Goal: Task Accomplishment & Management: Manage account settings

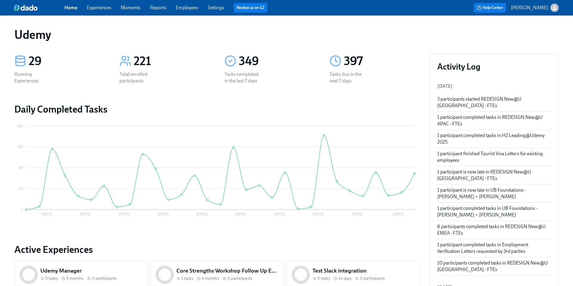
click at [533, 9] on p "[PERSON_NAME]" at bounding box center [529, 7] width 37 height 7
click at [464, 32] on div at bounding box center [286, 143] width 573 height 286
click at [66, 10] on span "Home" at bounding box center [70, 7] width 13 height 7
click at [191, 10] on link "Employees" at bounding box center [187, 8] width 22 height 6
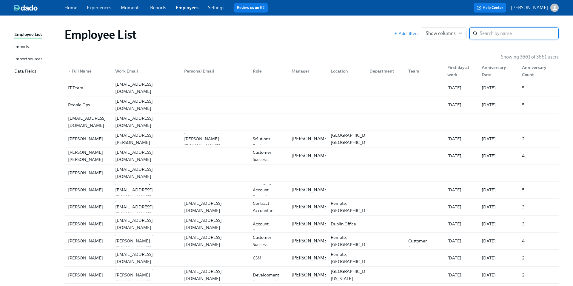
click at [483, 33] on input "search" at bounding box center [519, 33] width 79 height 12
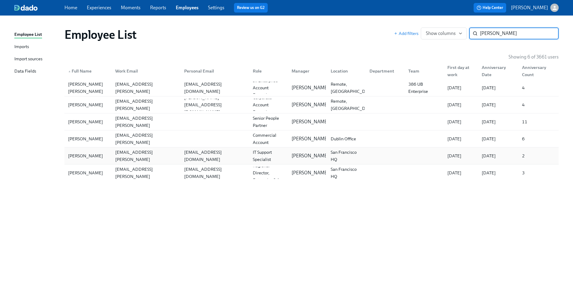
type input "[PERSON_NAME]"
click at [78, 154] on div "[PERSON_NAME]" at bounding box center [86, 155] width 40 height 7
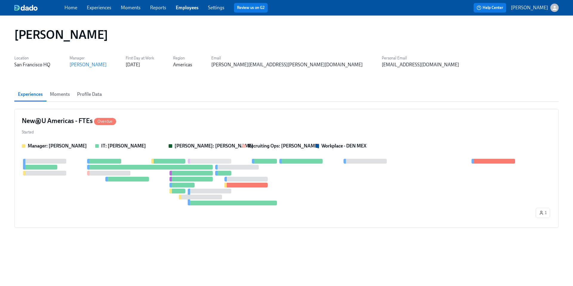
click at [85, 91] on span "Profile Data" at bounding box center [89, 94] width 25 height 8
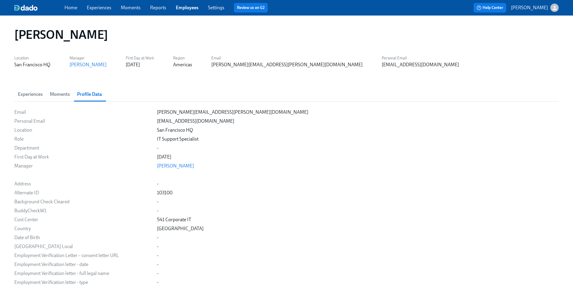
click at [57, 89] on button "Moments" at bounding box center [59, 94] width 27 height 14
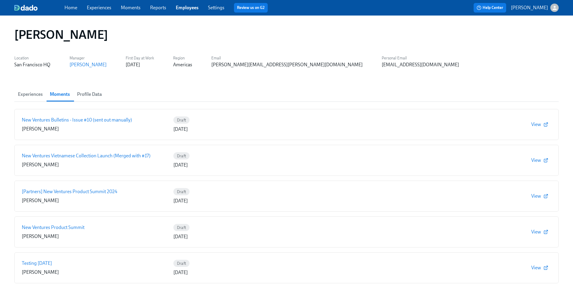
click at [33, 93] on span "Experiences" at bounding box center [30, 94] width 25 height 8
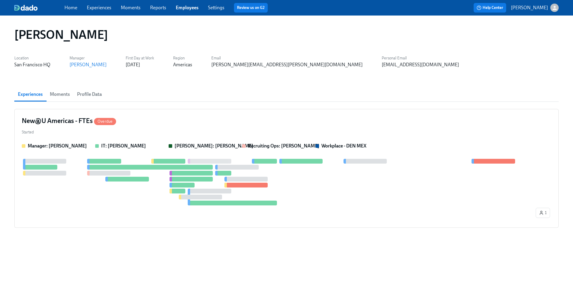
click at [66, 8] on link "Home" at bounding box center [70, 8] width 13 height 6
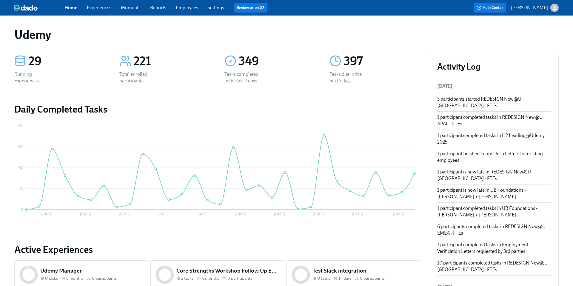
click at [217, 7] on link "Settings" at bounding box center [216, 8] width 16 height 6
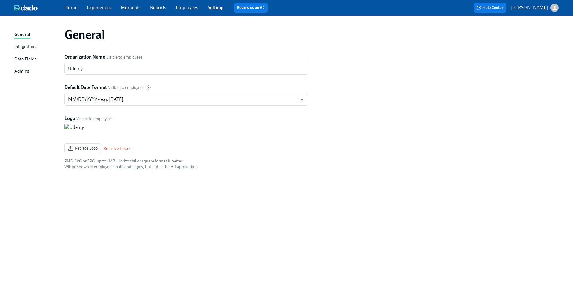
click at [24, 72] on div "Admins" at bounding box center [21, 71] width 15 height 7
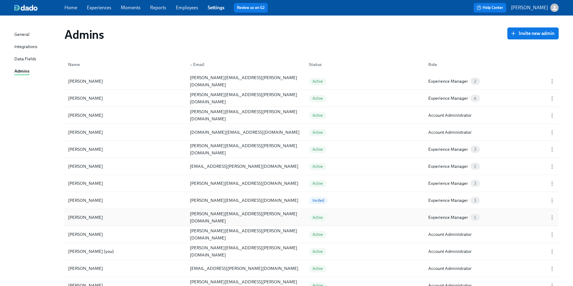
click at [474, 219] on span "1" at bounding box center [475, 217] width 10 height 4
click at [464, 217] on div "Experience Manager" at bounding box center [448, 217] width 40 height 7
click at [479, 217] on div "Experience Manager 1" at bounding box center [454, 217] width 56 height 7
click at [477, 219] on span "1" at bounding box center [475, 217] width 10 height 4
click at [460, 220] on div "Experience Manager" at bounding box center [448, 217] width 40 height 7
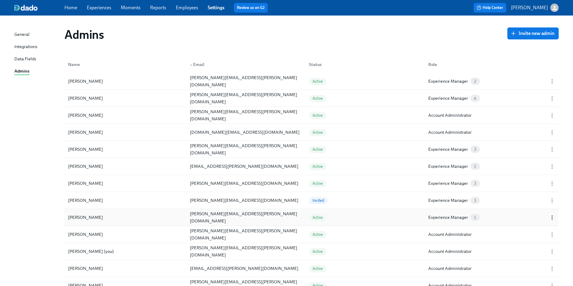
click at [553, 217] on icon "button" at bounding box center [552, 217] width 6 height 6
click at [432, 217] on div at bounding box center [286, 143] width 573 height 286
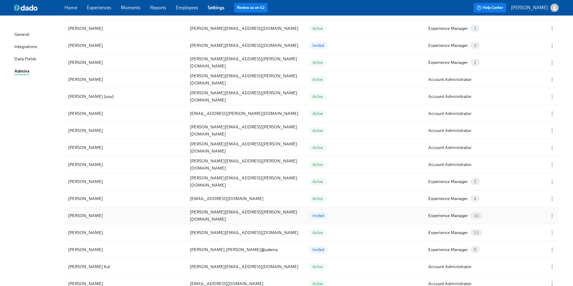
scroll to position [140, 0]
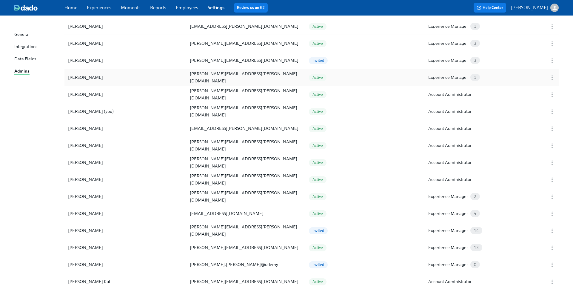
click at [475, 78] on span "1" at bounding box center [475, 77] width 10 height 4
click at [456, 78] on div "Experience Manager" at bounding box center [448, 77] width 40 height 7
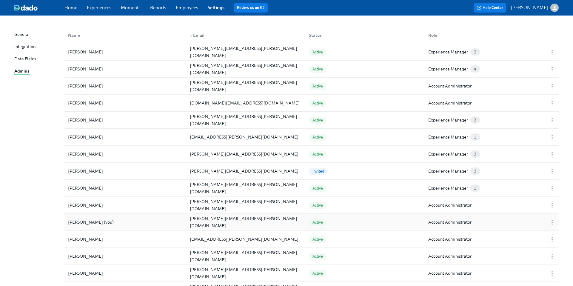
scroll to position [0, 0]
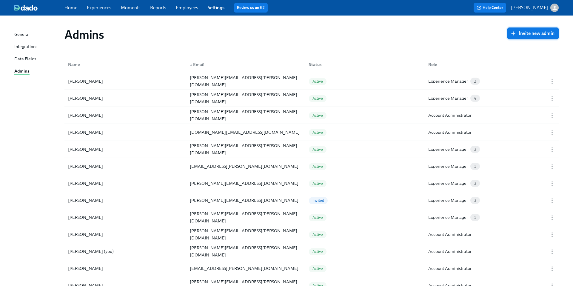
click at [523, 35] on span "Invite new admin" at bounding box center [532, 33] width 43 height 6
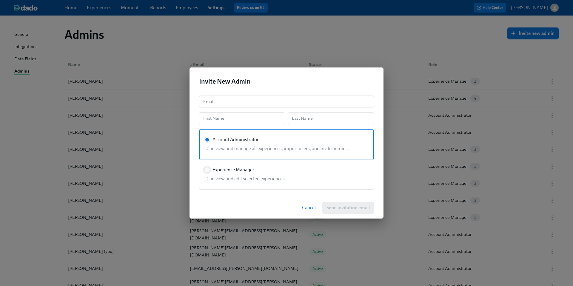
click at [208, 169] on input "Experience Manager" at bounding box center [206, 169] width 5 height 5
radio input "true"
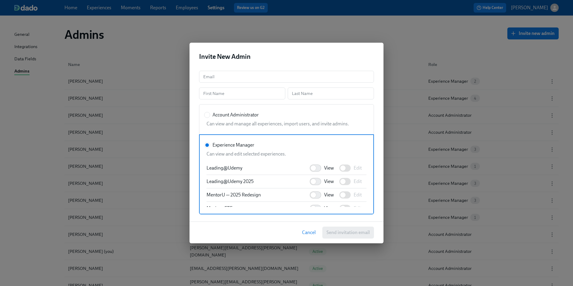
scroll to position [202, 0]
click at [309, 231] on span "Cancel" at bounding box center [309, 232] width 14 height 6
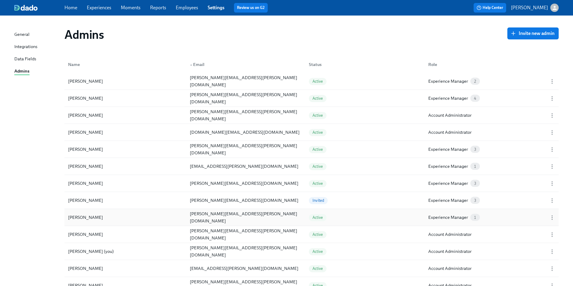
click at [475, 217] on span "1" at bounding box center [475, 217] width 10 height 4
click at [455, 217] on div "Experience Manager" at bounding box center [448, 217] width 40 height 7
click at [551, 218] on icon "button" at bounding box center [552, 217] width 6 height 6
click at [454, 217] on div at bounding box center [286, 143] width 573 height 286
click at [454, 217] on div "Edit... Remove from Organization" at bounding box center [286, 143] width 573 height 286
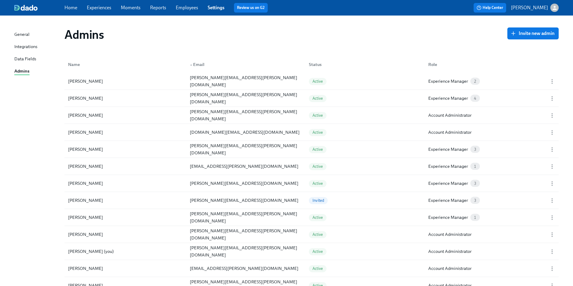
click at [454, 217] on div "Experience Manager" at bounding box center [448, 217] width 40 height 7
click at [473, 218] on span "1" at bounding box center [475, 217] width 10 height 4
click at [450, 215] on div "Experience Manager" at bounding box center [448, 217] width 40 height 7
click at [531, 37] on button "Invite new admin" at bounding box center [532, 33] width 51 height 12
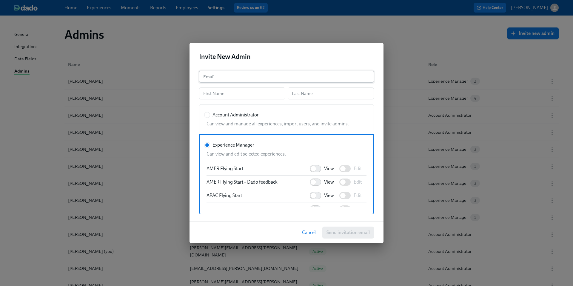
click at [237, 77] on input "text" at bounding box center [286, 77] width 175 height 12
click at [210, 96] on input "text" at bounding box center [242, 93] width 86 height 12
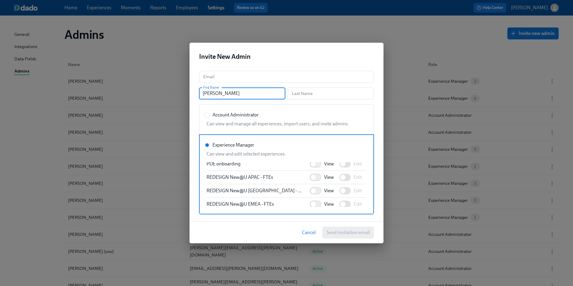
scroll to position [338, 0]
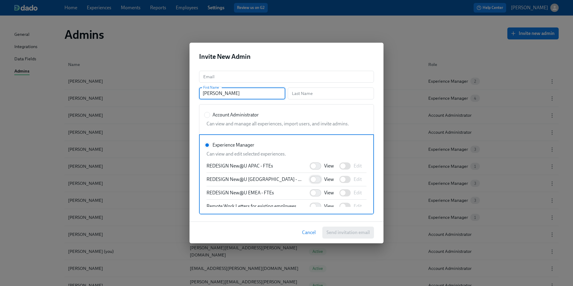
type input "[PERSON_NAME]"
click at [312, 180] on input "View" at bounding box center [313, 179] width 39 height 13
checkbox input "true"
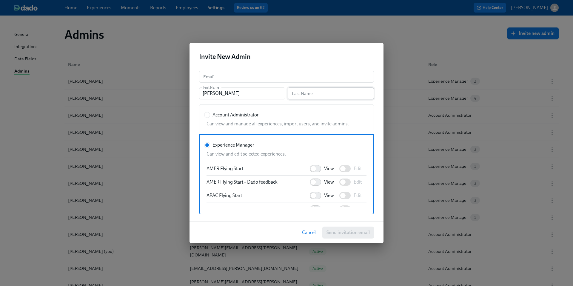
click at [309, 95] on input "text" at bounding box center [331, 93] width 86 height 12
click at [317, 93] on input "text" at bounding box center [331, 93] width 86 height 12
paste input "[PERSON_NAME]"
type input "[PERSON_NAME]"
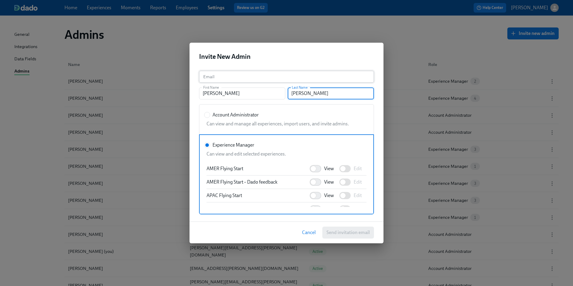
click at [227, 76] on input "text" at bounding box center [286, 77] width 175 height 12
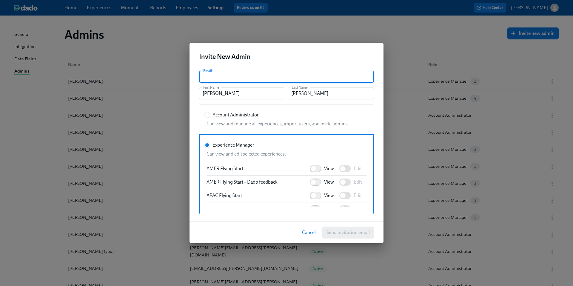
paste input "[PERSON_NAME][EMAIL_ADDRESS][PERSON_NAME][DOMAIN_NAME]"
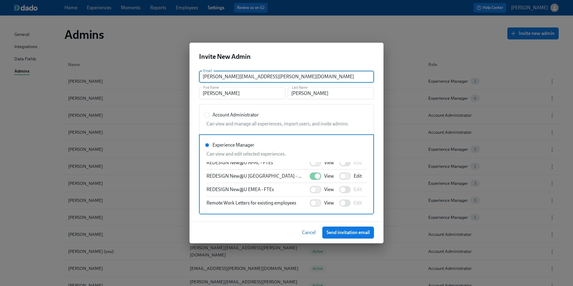
scroll to position [342, 0]
type input "[PERSON_NAME][EMAIL_ADDRESS][PERSON_NAME][DOMAIN_NAME]"
click at [339, 233] on span "Send invitation email" at bounding box center [347, 232] width 43 height 6
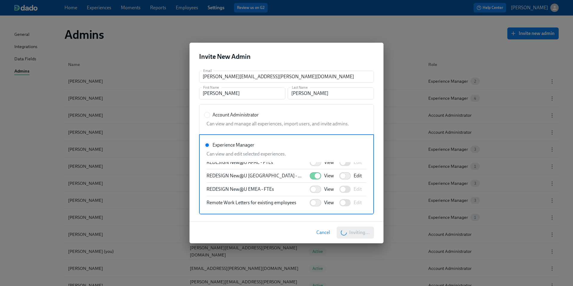
radio input "true"
